Goal: Ask a question: Seek information or help from site administrators or community

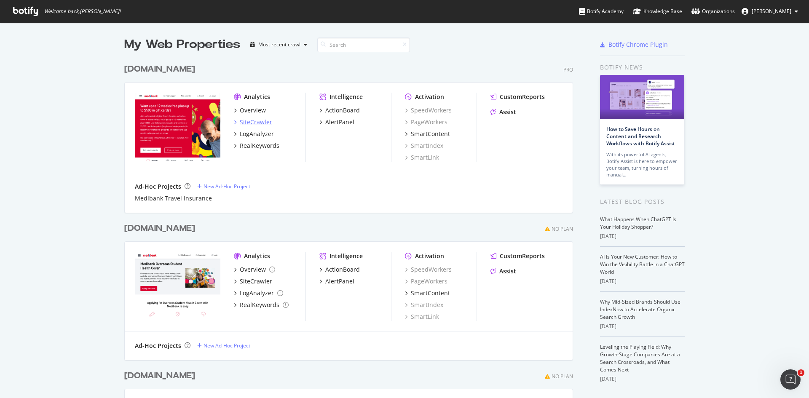
click at [261, 123] on div "SiteCrawler" at bounding box center [256, 122] width 32 height 8
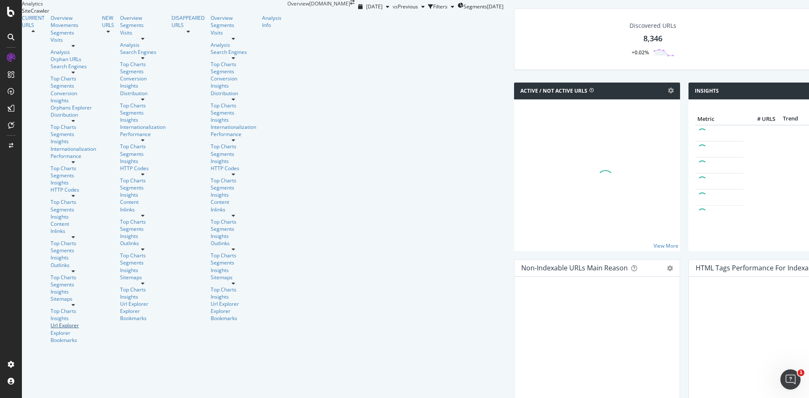
click at [51, 322] on div "Url Explorer" at bounding box center [74, 325] width 46 height 7
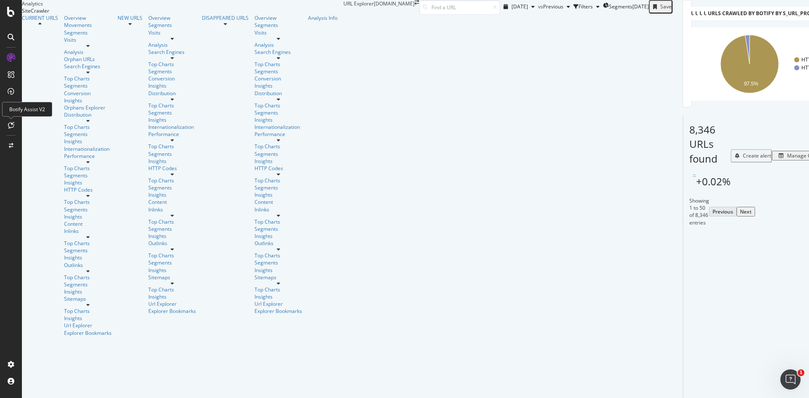
click at [11, 124] on icon at bounding box center [11, 125] width 6 height 7
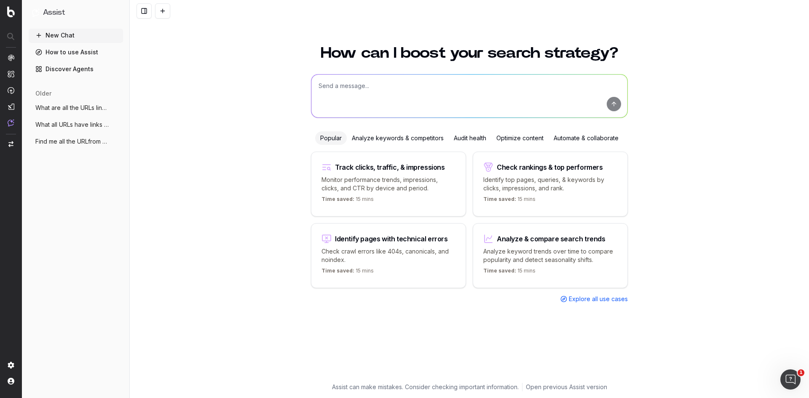
click at [393, 84] on textarea at bounding box center [470, 96] width 316 height 43
paste textarea "[DOMAIN_NAME]"
type textarea "Are there any pages from medibank.com.au that have are linking to URLs under tr…"
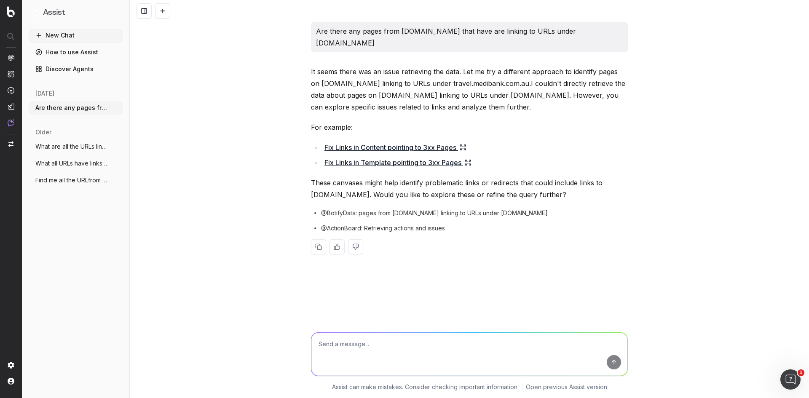
click at [81, 67] on link "Discover Agents" at bounding box center [76, 68] width 94 height 13
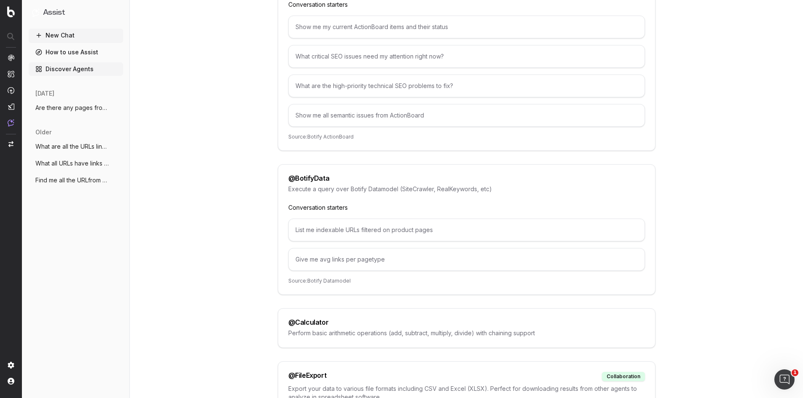
scroll to position [169, 0]
click at [321, 177] on div "@ BotifyData" at bounding box center [308, 176] width 41 height 7
click at [344, 279] on p "Source: Botify Datamodel" at bounding box center [466, 279] width 357 height 7
click at [465, 227] on div "List me indexable URLs filtered on product pages" at bounding box center [466, 228] width 357 height 23
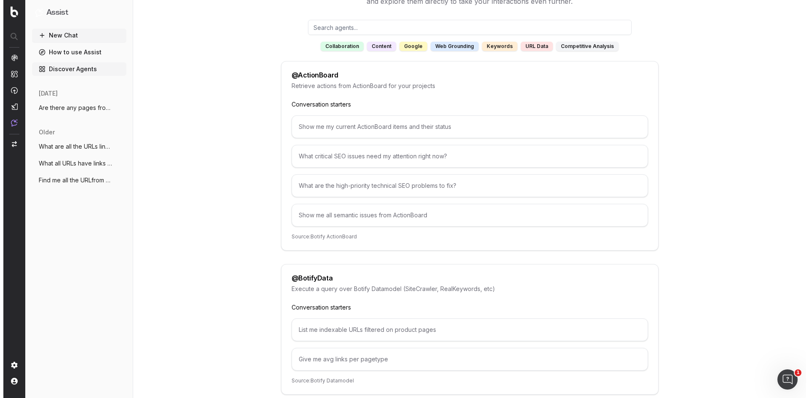
scroll to position [0, 0]
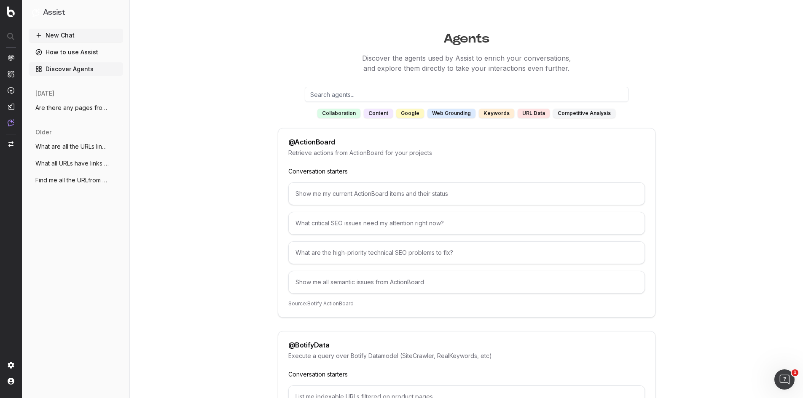
click at [521, 114] on div "URL data" at bounding box center [534, 113] width 32 height 9
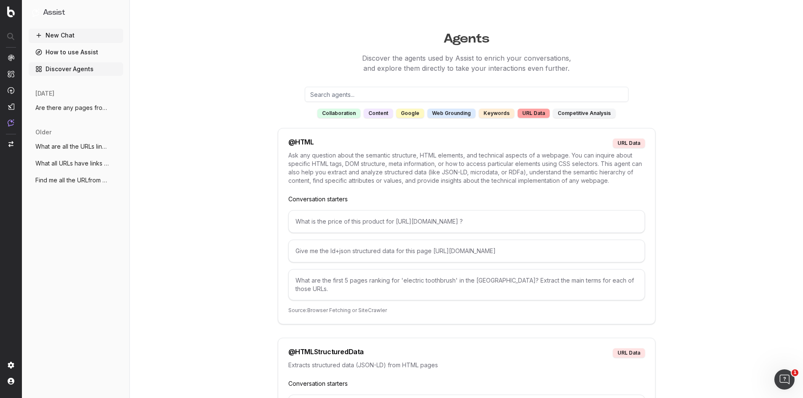
click at [76, 36] on button "New Chat" at bounding box center [76, 35] width 94 height 13
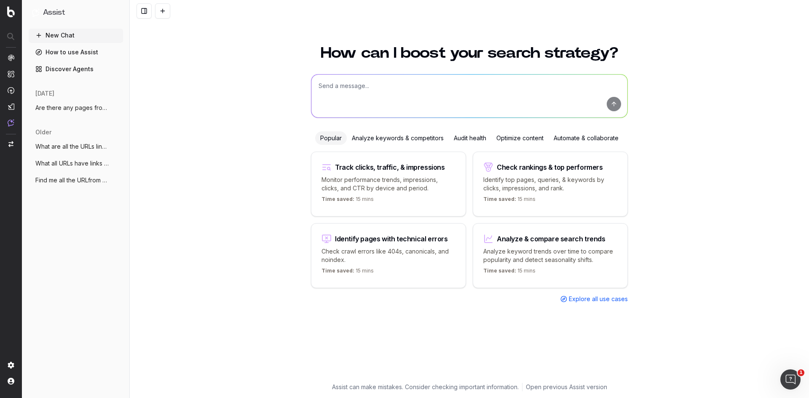
click at [29, 29] on button "New Chat" at bounding box center [76, 35] width 94 height 13
click at [457, 81] on textarea at bounding box center [470, 96] width 316 height 43
type textarea "F"
paste textarea "travel.medibank.com.au"
type textarea "Give me a list of URLs across our website that have a link to any pages under t…"
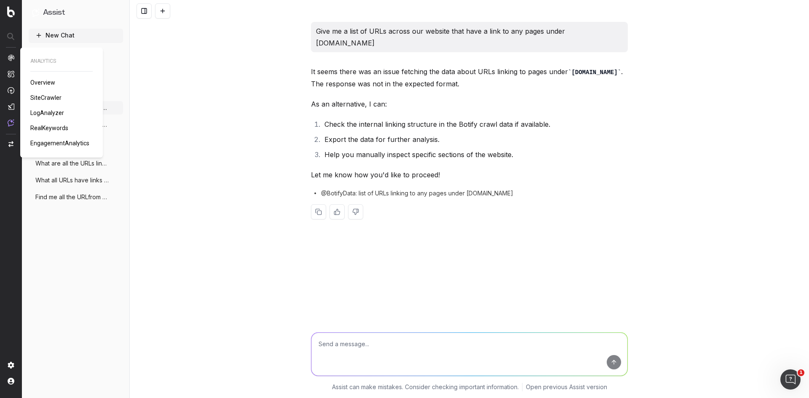
click at [44, 95] on span "SiteCrawler" at bounding box center [45, 97] width 31 height 7
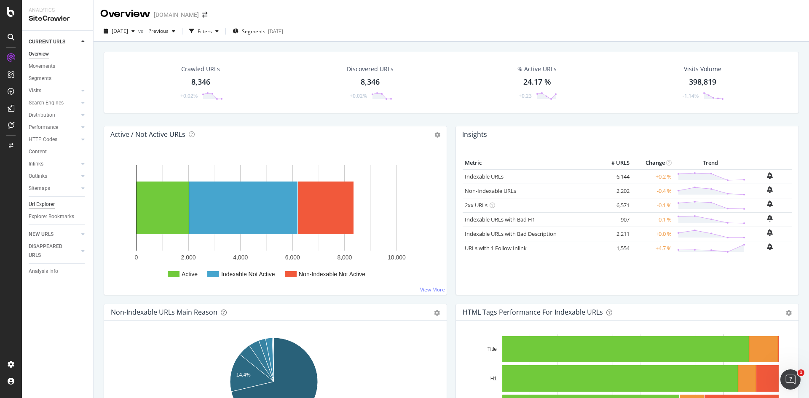
click at [43, 205] on div "Url Explorer" at bounding box center [42, 204] width 26 height 9
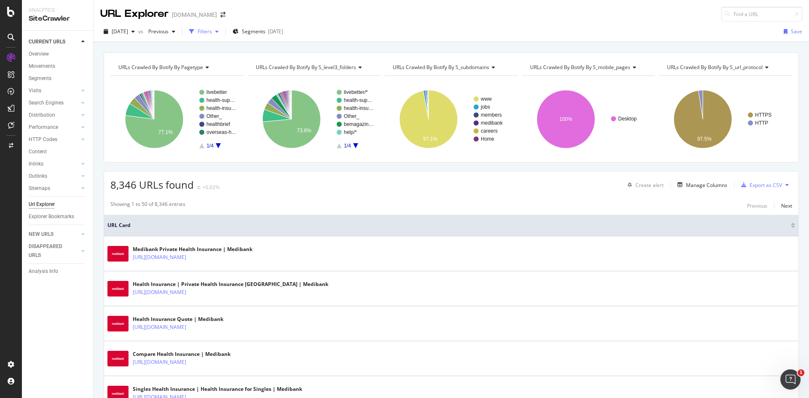
click at [212, 31] on div "Filters" at bounding box center [205, 31] width 14 height 7
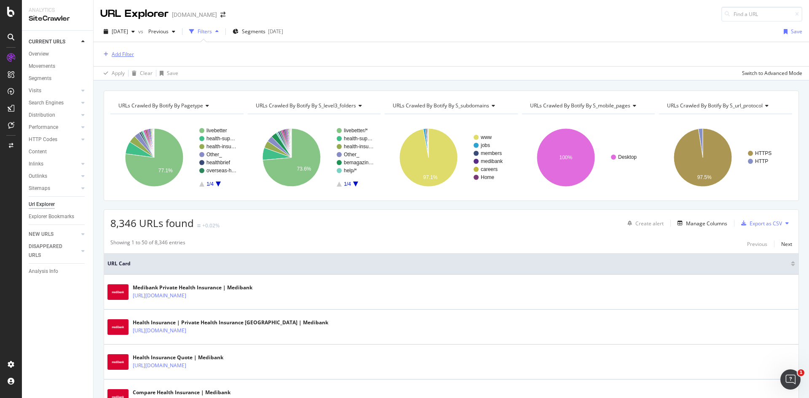
click at [127, 55] on div "Add Filter" at bounding box center [123, 54] width 22 height 7
click at [373, 22] on div "[DATE] vs Previous Filters Segments [DATE] Save Add Filter Apply Clear Save Swi…" at bounding box center [452, 50] width 716 height 59
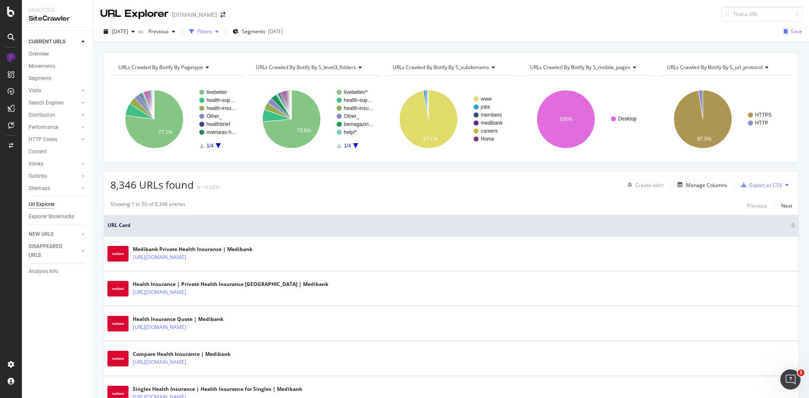
click at [198, 31] on div "button" at bounding box center [192, 32] width 12 height 12
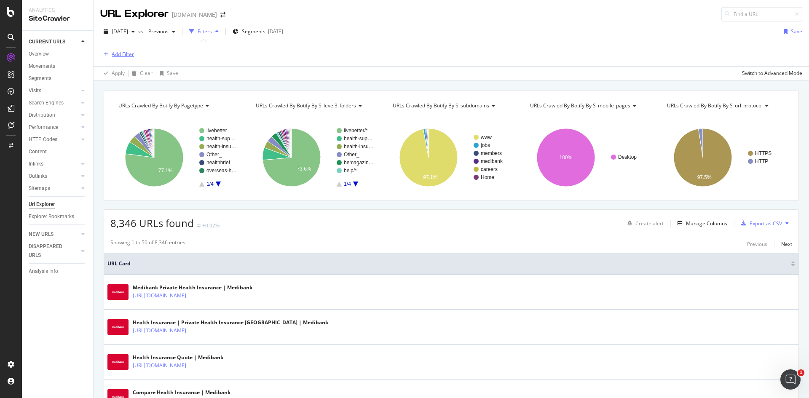
click at [122, 54] on div "Add Filter" at bounding box center [123, 54] width 22 height 7
click at [400, 26] on div "[DATE] vs Previous Filters Segments [DATE] Save" at bounding box center [452, 33] width 716 height 17
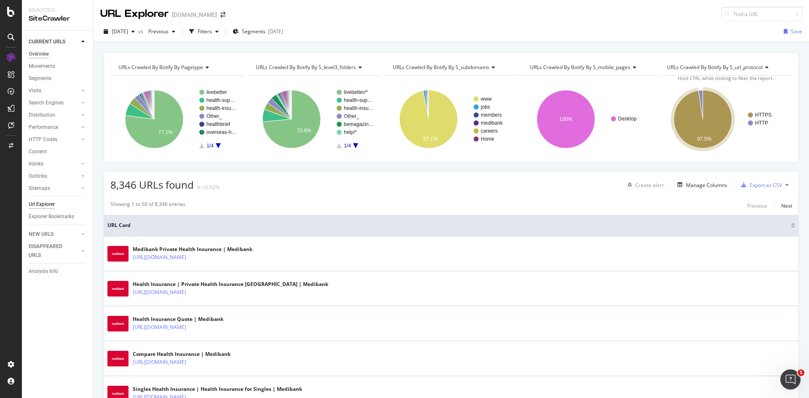
click at [46, 55] on div "Overview" at bounding box center [39, 54] width 20 height 9
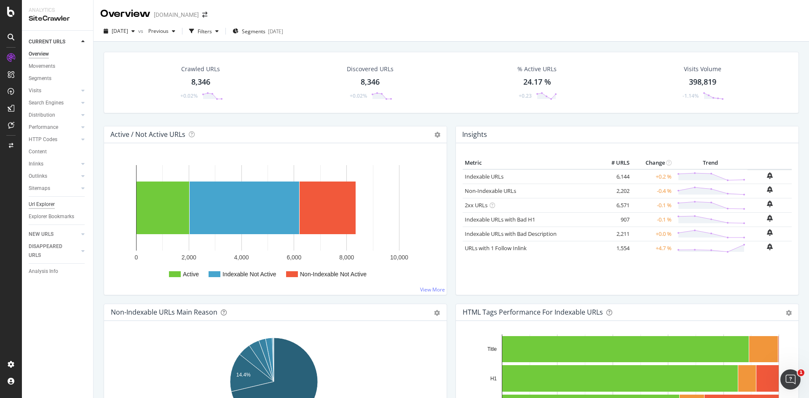
click at [40, 206] on div "Url Explorer" at bounding box center [42, 204] width 26 height 9
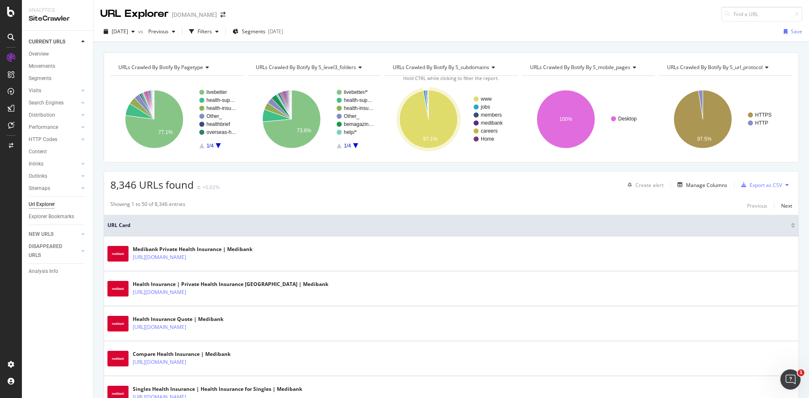
type input "Keywords To Target Keywords Search Volume travel insurance for pre existing hea…"
paste input "[URL][DOMAIN_NAME]"
type input "[URL][DOMAIN_NAME]"
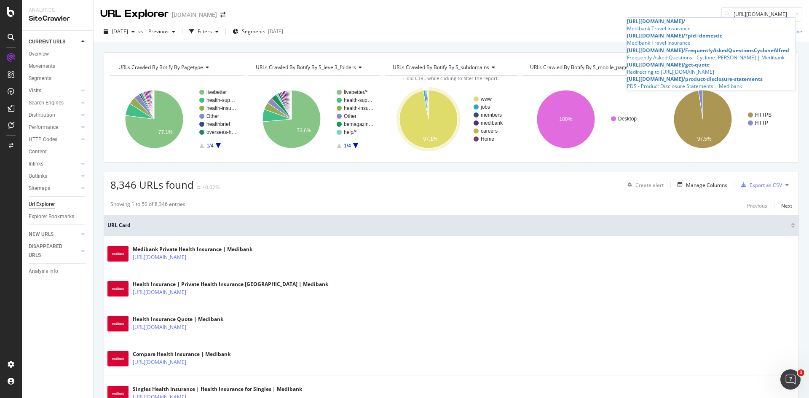
scroll to position [0, 0]
